Goal: Information Seeking & Learning: Learn about a topic

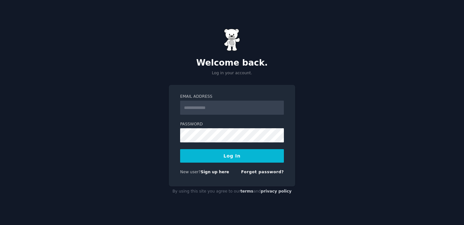
type input "**********"
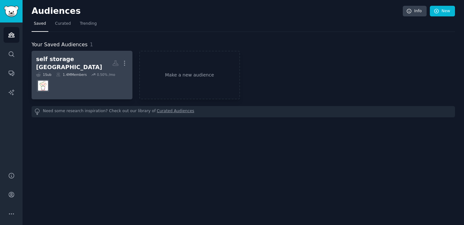
click at [83, 77] on dd at bounding box center [82, 86] width 92 height 18
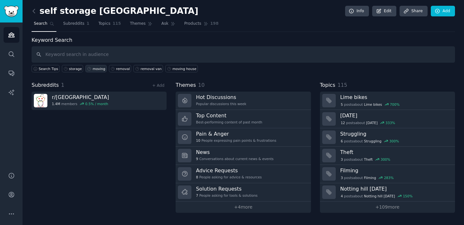
click at [100, 66] on link "moving" at bounding box center [95, 68] width 21 height 7
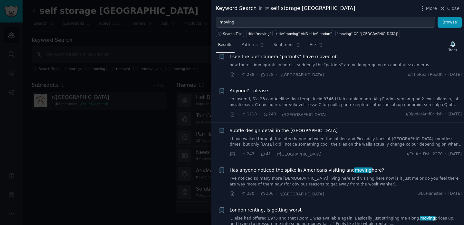
scroll to position [300, 0]
click at [141, 124] on div at bounding box center [232, 112] width 464 height 225
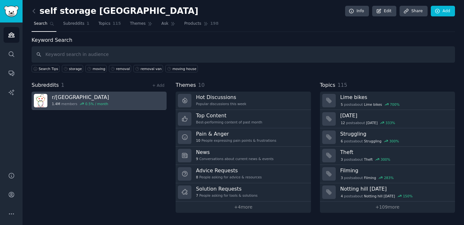
click at [85, 97] on h3 "r/ london" at bounding box center [80, 97] width 57 height 7
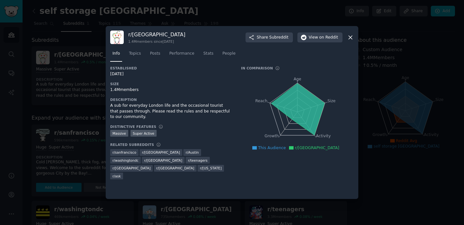
click at [350, 37] on icon at bounding box center [351, 38] width 4 height 4
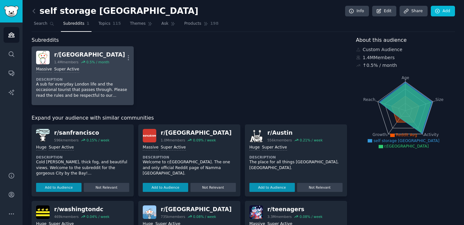
click at [102, 73] on div "Massive Super Active Description A sub for everyday London life and the occasio…" at bounding box center [82, 82] width 93 height 36
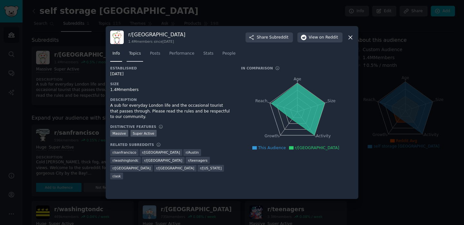
click at [136, 55] on span "Topics" at bounding box center [135, 54] width 12 height 6
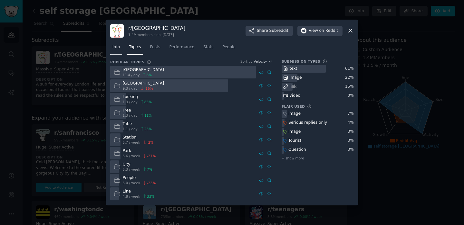
click at [118, 53] on link "Info" at bounding box center [116, 48] width 12 height 13
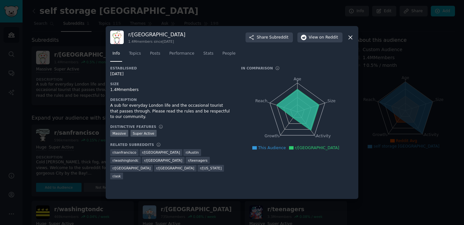
click at [354, 39] on div "r/ london 1.4M members since 07/30/2008 Share Subreddit View on Reddit Info Top…" at bounding box center [232, 112] width 253 height 173
click at [350, 37] on icon at bounding box center [351, 38] width 4 height 4
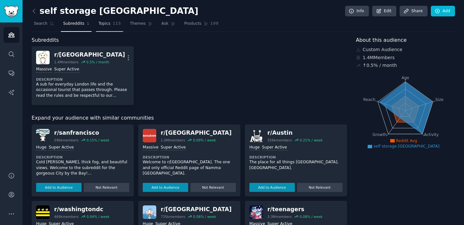
click at [113, 24] on span "115" at bounding box center [117, 24] width 8 height 6
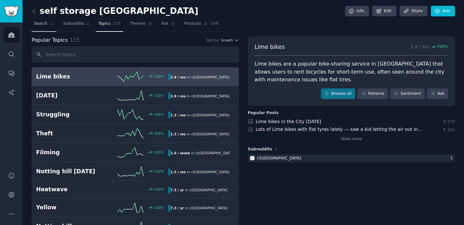
click at [38, 24] on span "Search" at bounding box center [41, 24] width 14 height 6
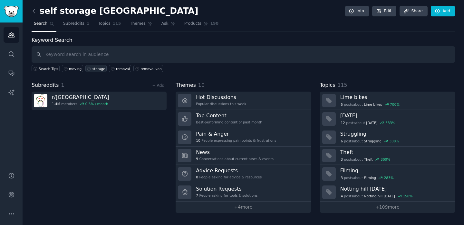
click at [94, 69] on div "storage" at bounding box center [98, 69] width 13 height 5
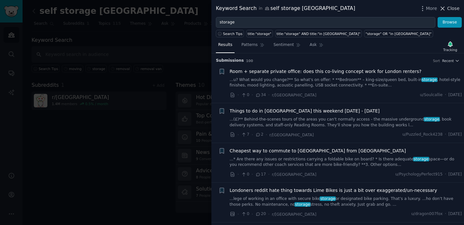
click at [453, 8] on span "Close" at bounding box center [453, 8] width 12 height 7
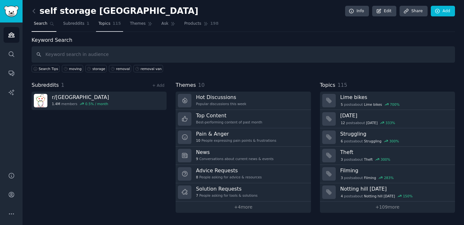
click at [113, 26] on span "115" at bounding box center [117, 24] width 8 height 6
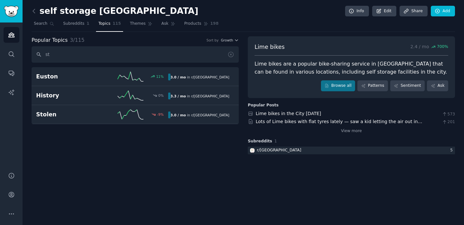
type input "s"
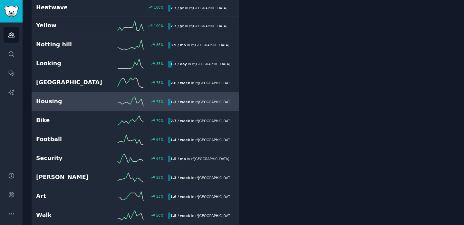
click at [100, 102] on h2 "Housing" at bounding box center [69, 102] width 66 height 8
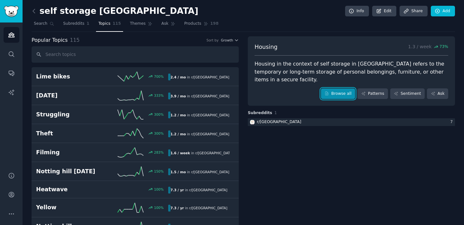
click at [337, 89] on link "Browse all" at bounding box center [338, 94] width 34 height 11
